Goal: Navigation & Orientation: Find specific page/section

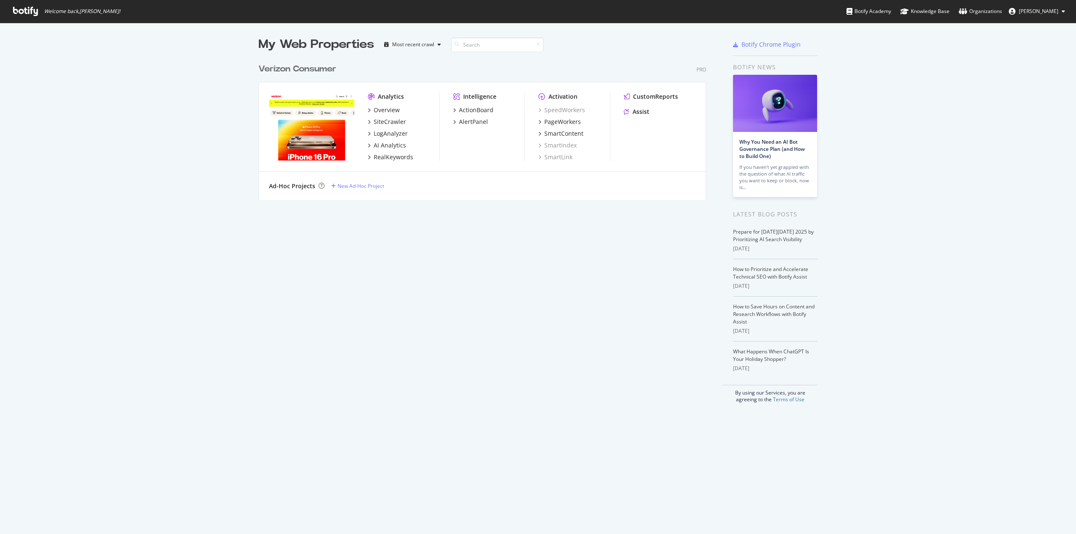
scroll to position [528, 1063]
click at [503, 220] on div "My Web Properties Most recent crawl Verizon Consumer Pro Analytics Overview Sit…" at bounding box center [490, 219] width 464 height 367
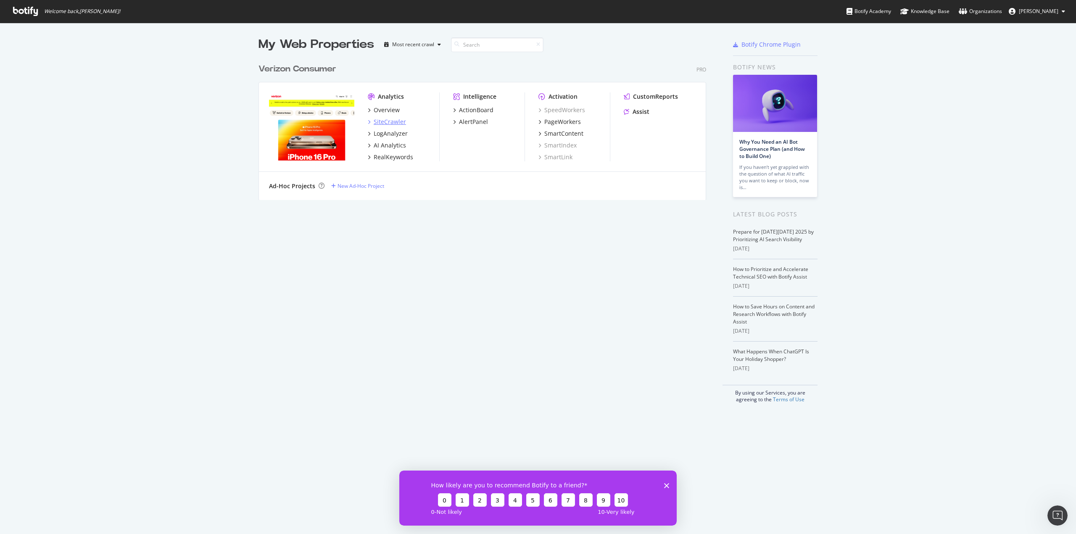
click at [374, 123] on div "SiteCrawler" at bounding box center [390, 122] width 32 height 8
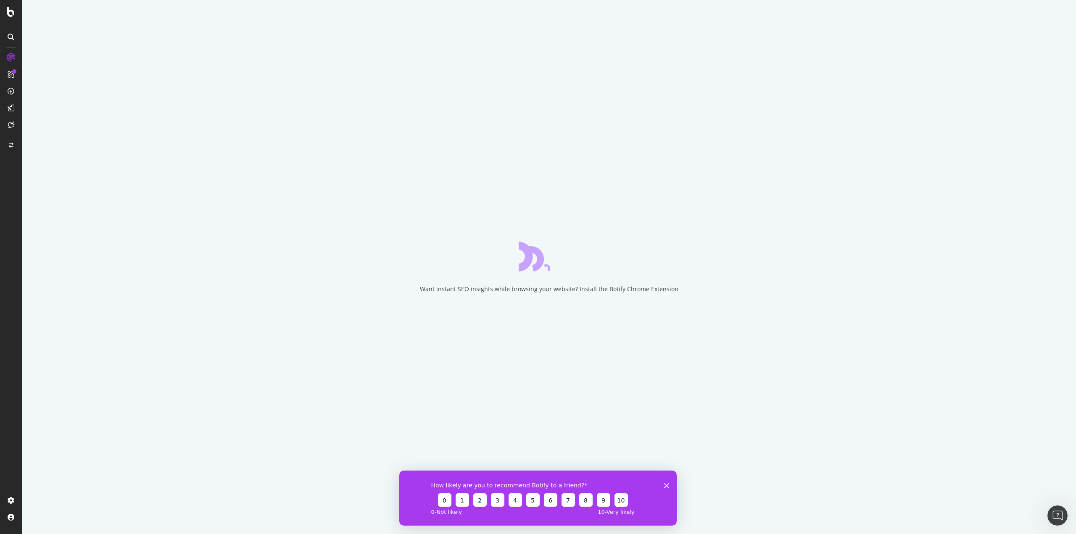
click at [666, 483] on icon "Close survey" at bounding box center [666, 485] width 5 height 5
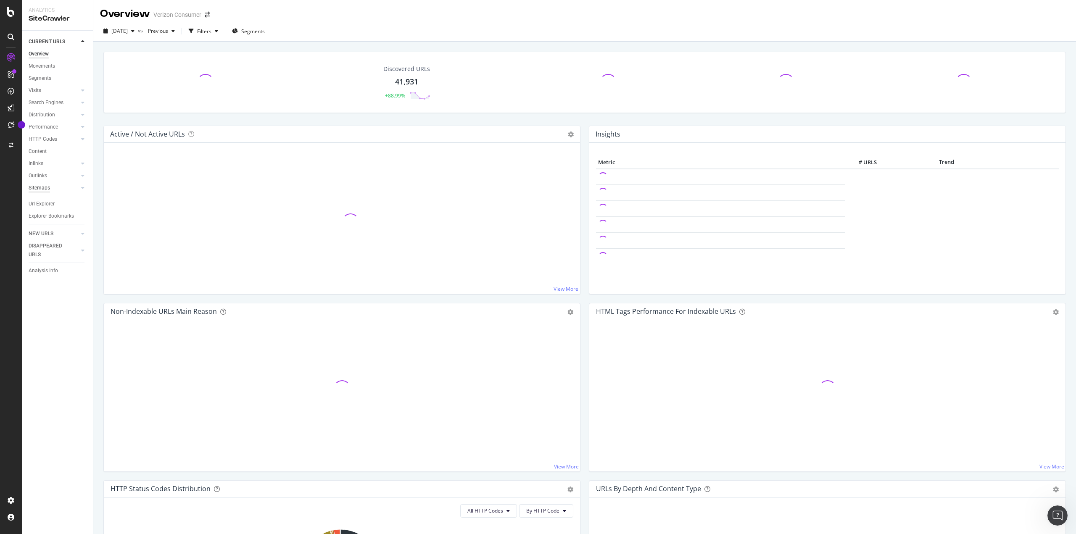
click at [44, 190] on div "Sitemaps" at bounding box center [39, 188] width 21 height 9
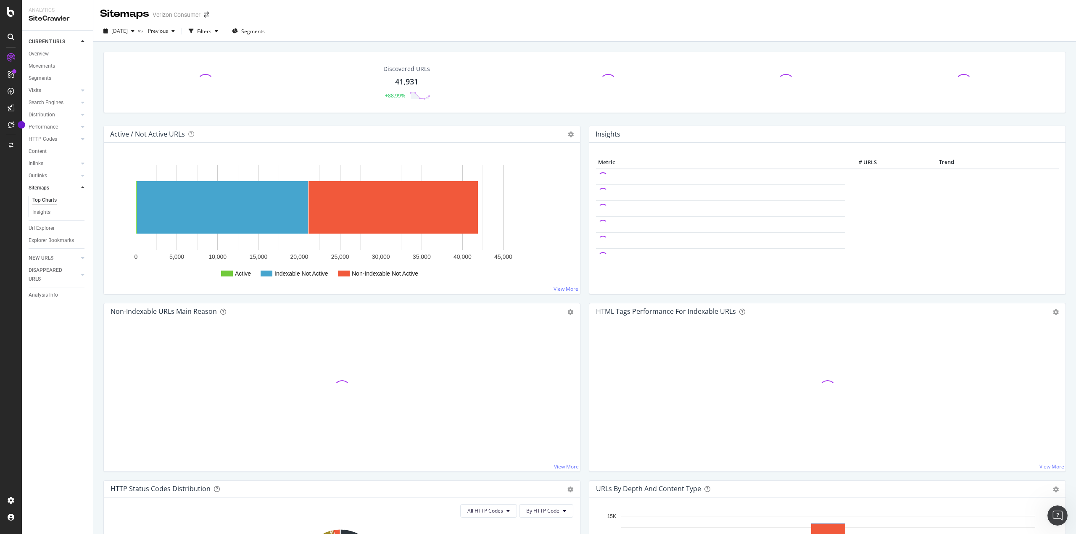
click at [82, 188] on icon at bounding box center [82, 187] width 3 height 5
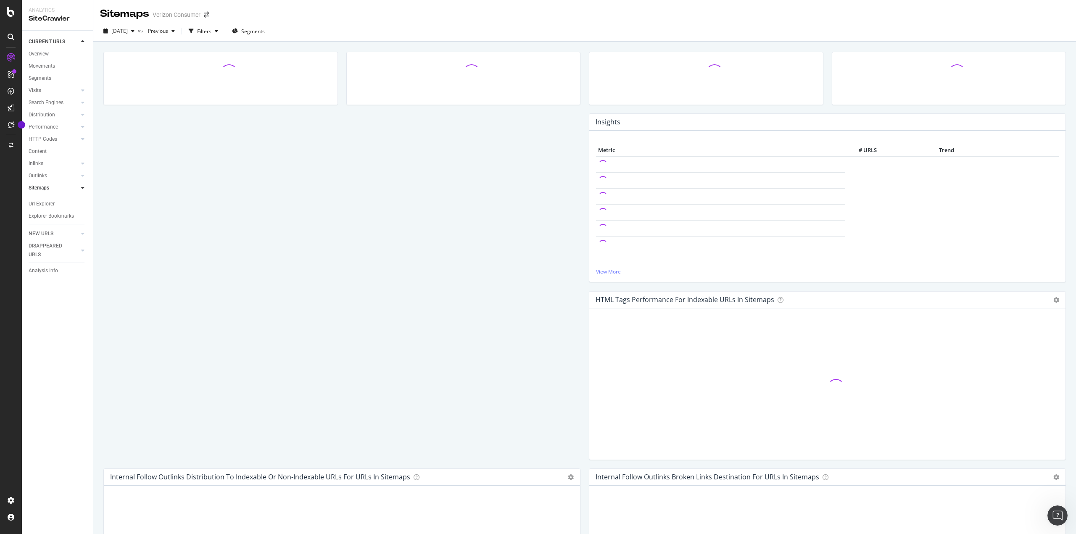
click at [82, 188] on icon at bounding box center [82, 187] width 3 height 5
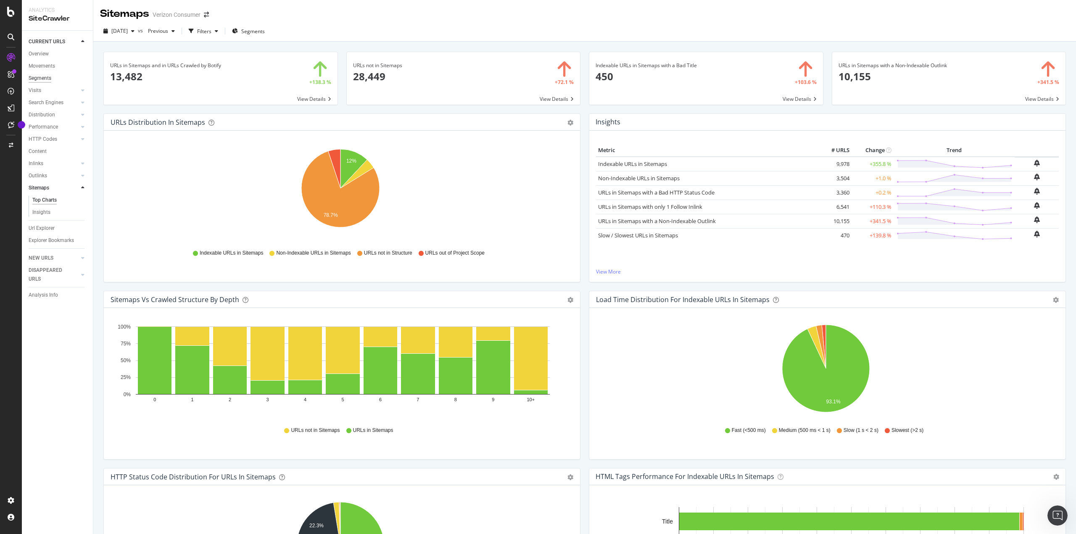
click at [47, 79] on div "Segments" at bounding box center [40, 78] width 23 height 9
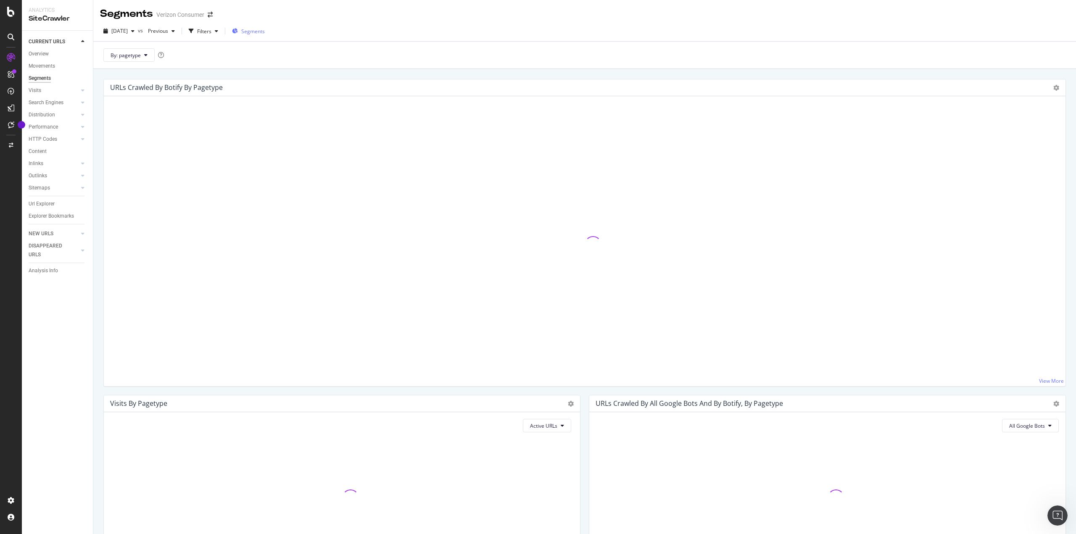
click at [263, 34] on span "Segments" at bounding box center [253, 31] width 24 height 7
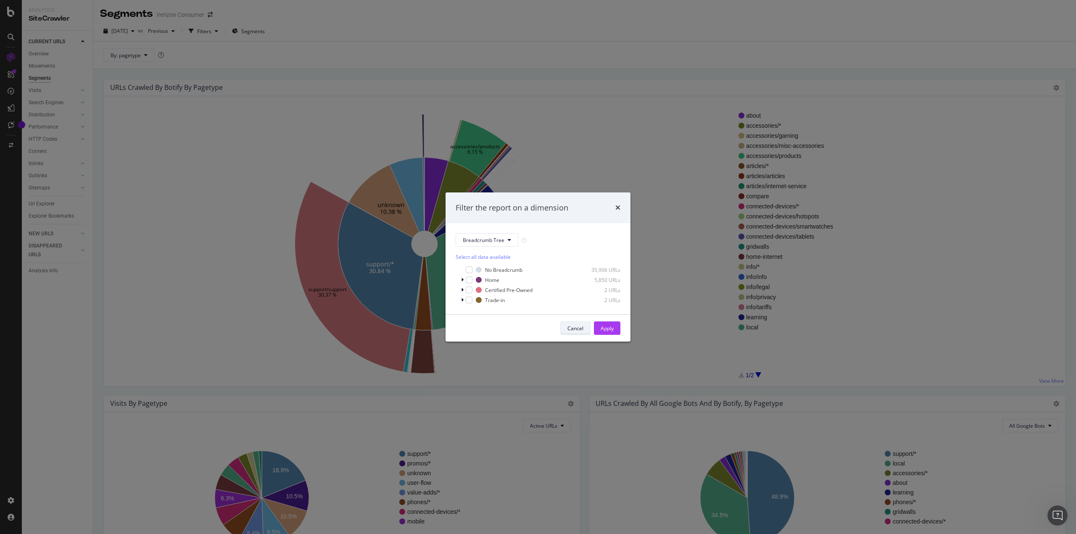
click at [577, 325] on div "Cancel" at bounding box center [575, 328] width 16 height 7
